Goal: Check status: Check status

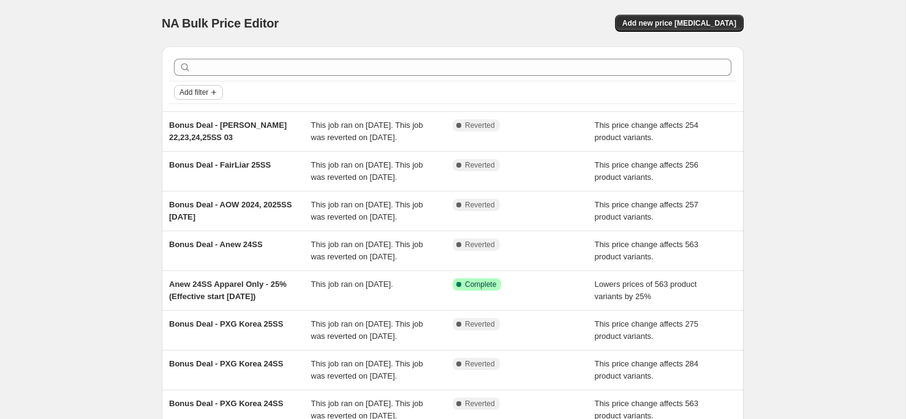
click at [216, 86] on button "Add filter" at bounding box center [198, 92] width 49 height 15
click at [203, 121] on span "Job status" at bounding box center [199, 116] width 36 height 12
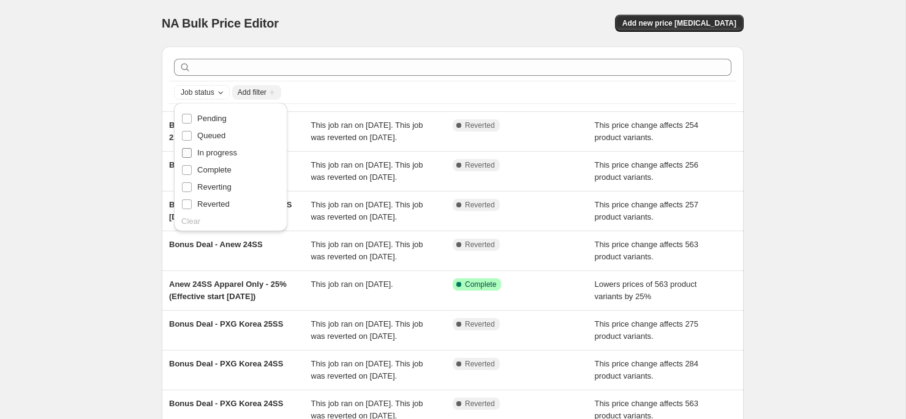
click at [220, 152] on span "In progress" at bounding box center [217, 152] width 40 height 9
click at [192, 152] on input "In progress" at bounding box center [187, 153] width 10 height 10
checkbox input "true"
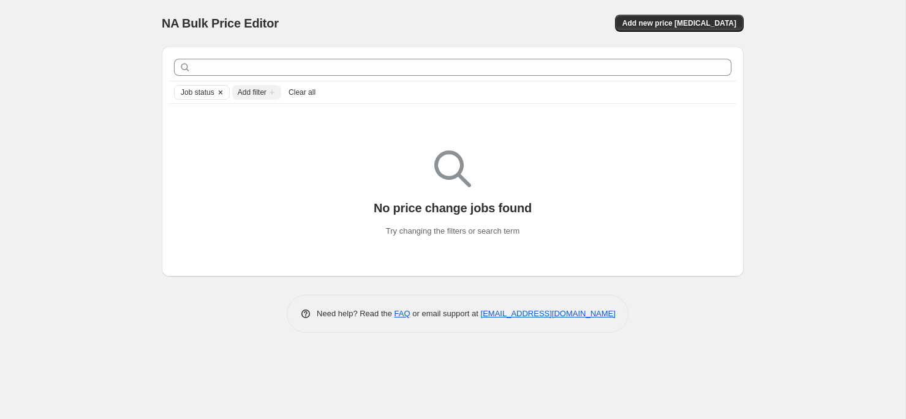
click at [221, 94] on icon "Clear" at bounding box center [220, 93] width 4 height 4
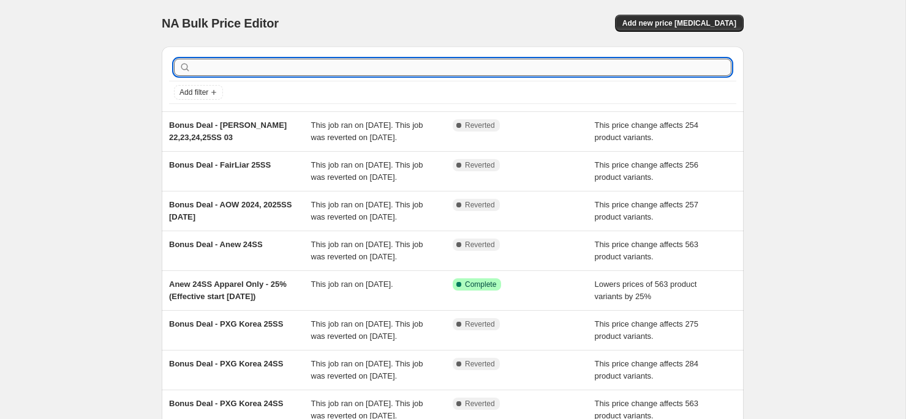
click at [315, 69] on input "text" at bounding box center [462, 67] width 538 height 17
type input "keport"
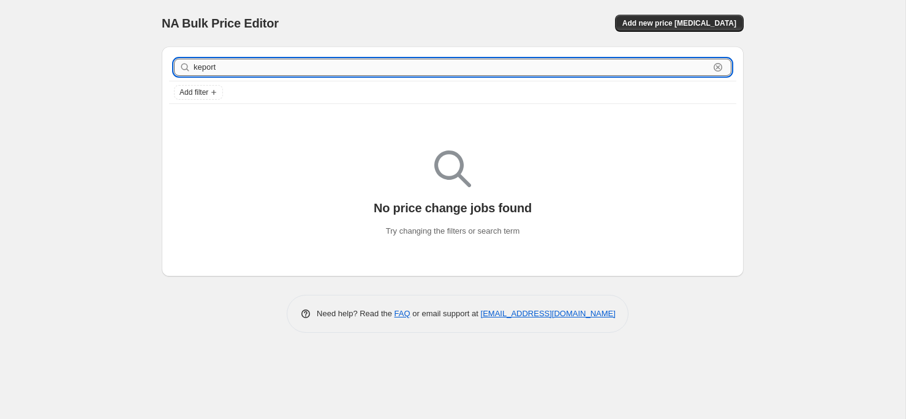
click at [250, 72] on input "keport" at bounding box center [451, 67] width 516 height 17
type input "ke"
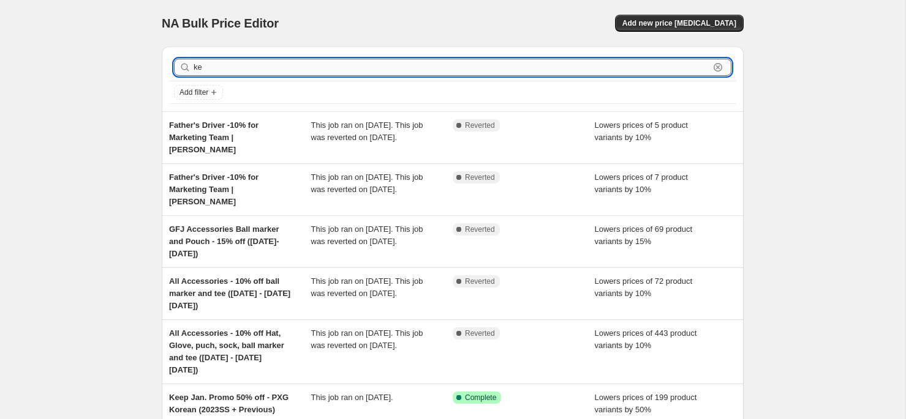
click at [253, 75] on input "ke" at bounding box center [451, 67] width 516 height 17
type input "keyport"
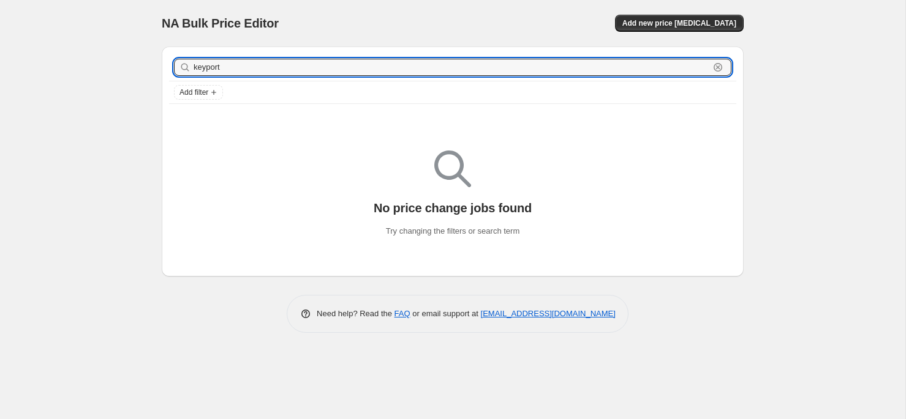
drag, startPoint x: 240, startPoint y: 69, endPoint x: 170, endPoint y: 66, distance: 70.5
click at [170, 66] on div "keyport Clear" at bounding box center [452, 67] width 567 height 27
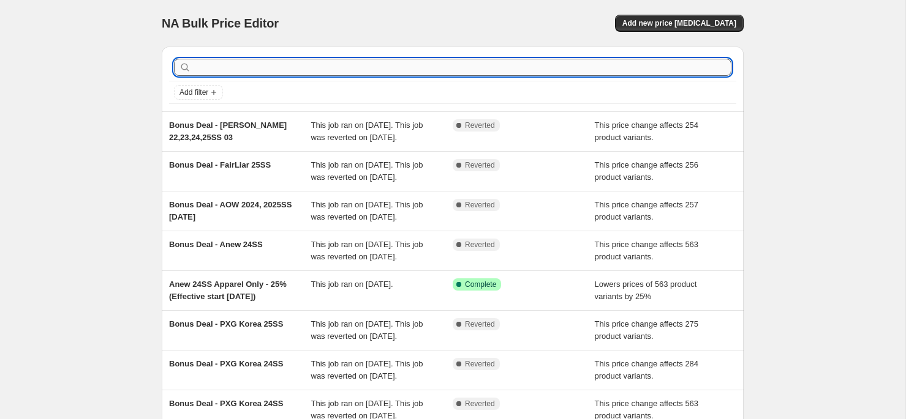
click at [354, 75] on input "text" at bounding box center [462, 67] width 538 height 17
type input "price"
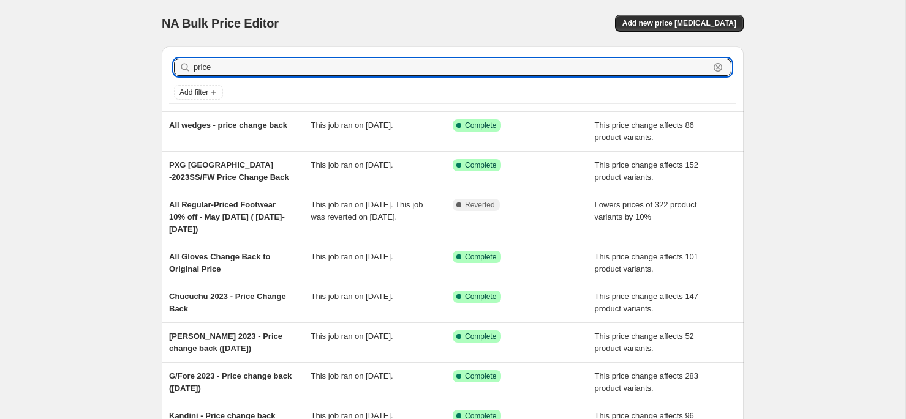
drag, startPoint x: 288, startPoint y: 69, endPoint x: 147, endPoint y: 67, distance: 140.8
click at [146, 68] on div "NA Bulk Price Editor. This page is ready NA Bulk Price Editor Add new price cha…" at bounding box center [452, 321] width 905 height 643
type input "deal"
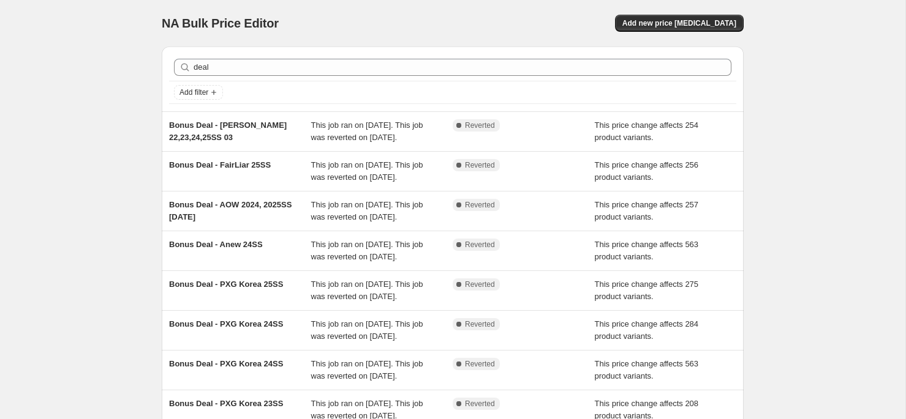
click at [113, 246] on div "NA Bulk Price Editor. This page is ready NA Bulk Price Editor Add new price cha…" at bounding box center [452, 315] width 905 height 631
